Goal: Check status

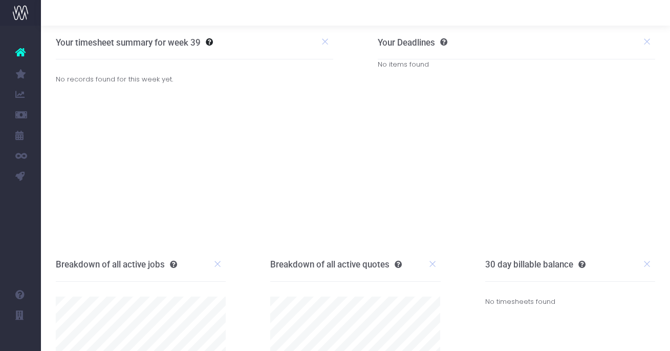
drag, startPoint x: 31, startPoint y: 189, endPoint x: 23, endPoint y: 237, distance: 48.2
click at [31, 189] on ul "Account Warning You are on a paid plan. My Favourites You have no favourites Jo…" at bounding box center [20, 114] width 41 height 176
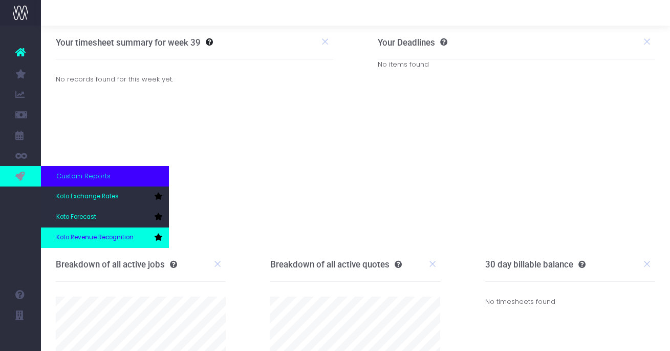
scroll to position [1, 0]
click at [76, 231] on link "Koto Revenue Recognition" at bounding box center [105, 237] width 128 height 20
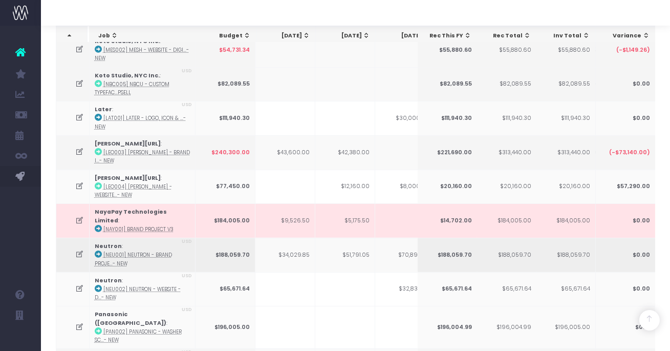
scroll to position [311, 0]
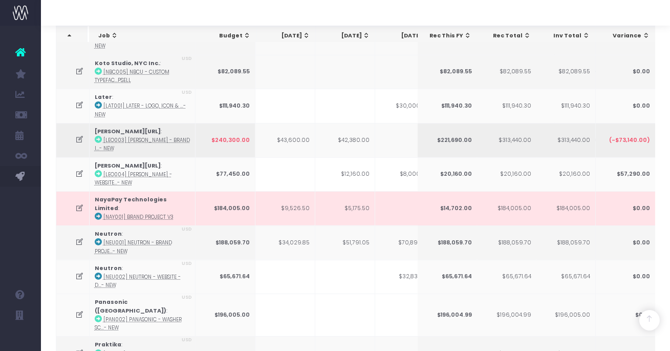
click at [80, 138] on icon at bounding box center [79, 139] width 9 height 9
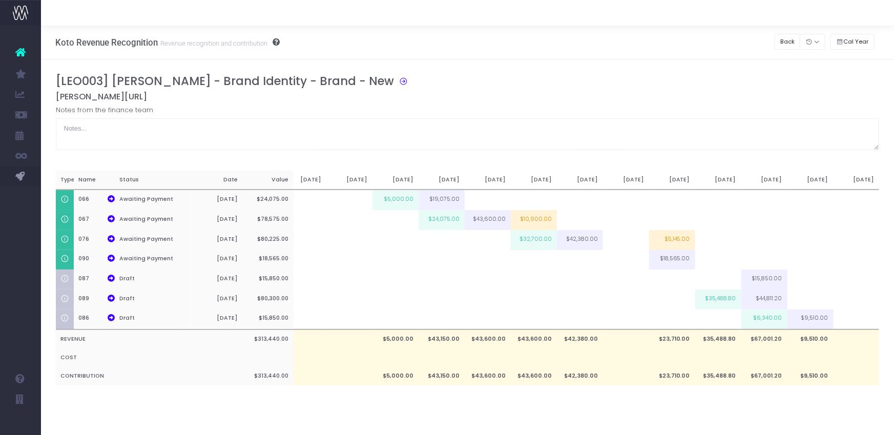
scroll to position [0, 34]
click at [670, 41] on button "Back" at bounding box center [787, 42] width 26 height 16
